Goal: Download file/media

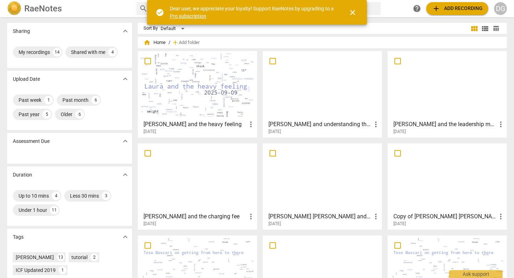
click at [249, 123] on span "more_vert" at bounding box center [251, 124] width 9 height 9
click at [225, 93] on div at bounding box center [257, 139] width 514 height 278
click at [353, 10] on span "close" at bounding box center [352, 12] width 9 height 9
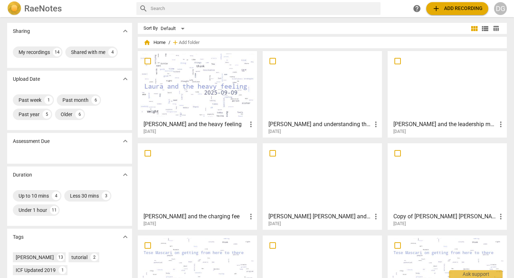
click at [230, 83] on div at bounding box center [197, 85] width 114 height 63
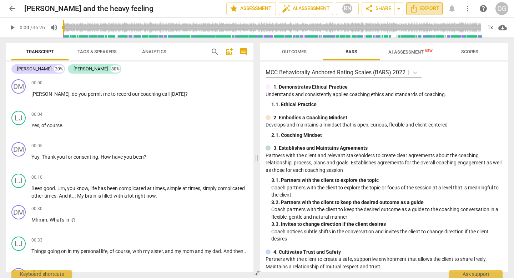
click at [422, 9] on span "Export" at bounding box center [424, 8] width 30 height 9
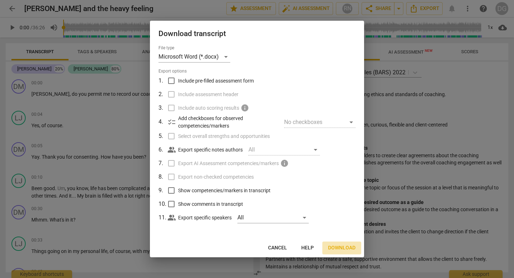
click at [340, 248] on span "Download" at bounding box center [341, 247] width 27 height 7
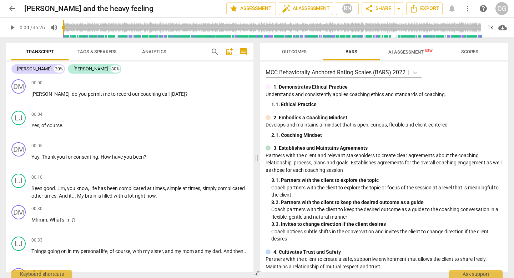
click at [504, 30] on span "cloud_download" at bounding box center [502, 27] width 9 height 9
click at [498, 30] on li "Download audio" at bounding box center [482, 27] width 53 height 17
